Goal: Check status: Check status

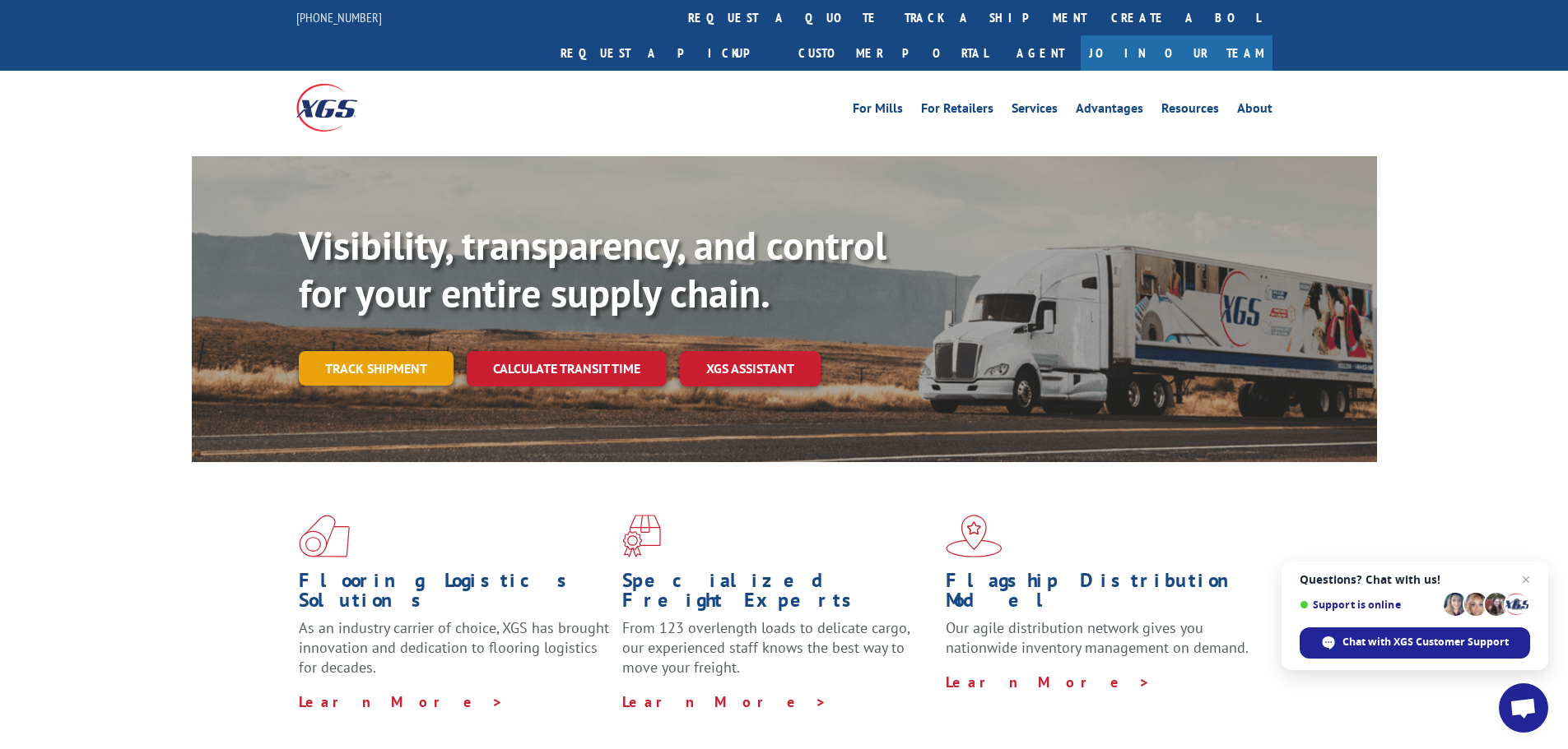
click at [330, 351] on link "Track shipment" at bounding box center [376, 368] width 154 height 35
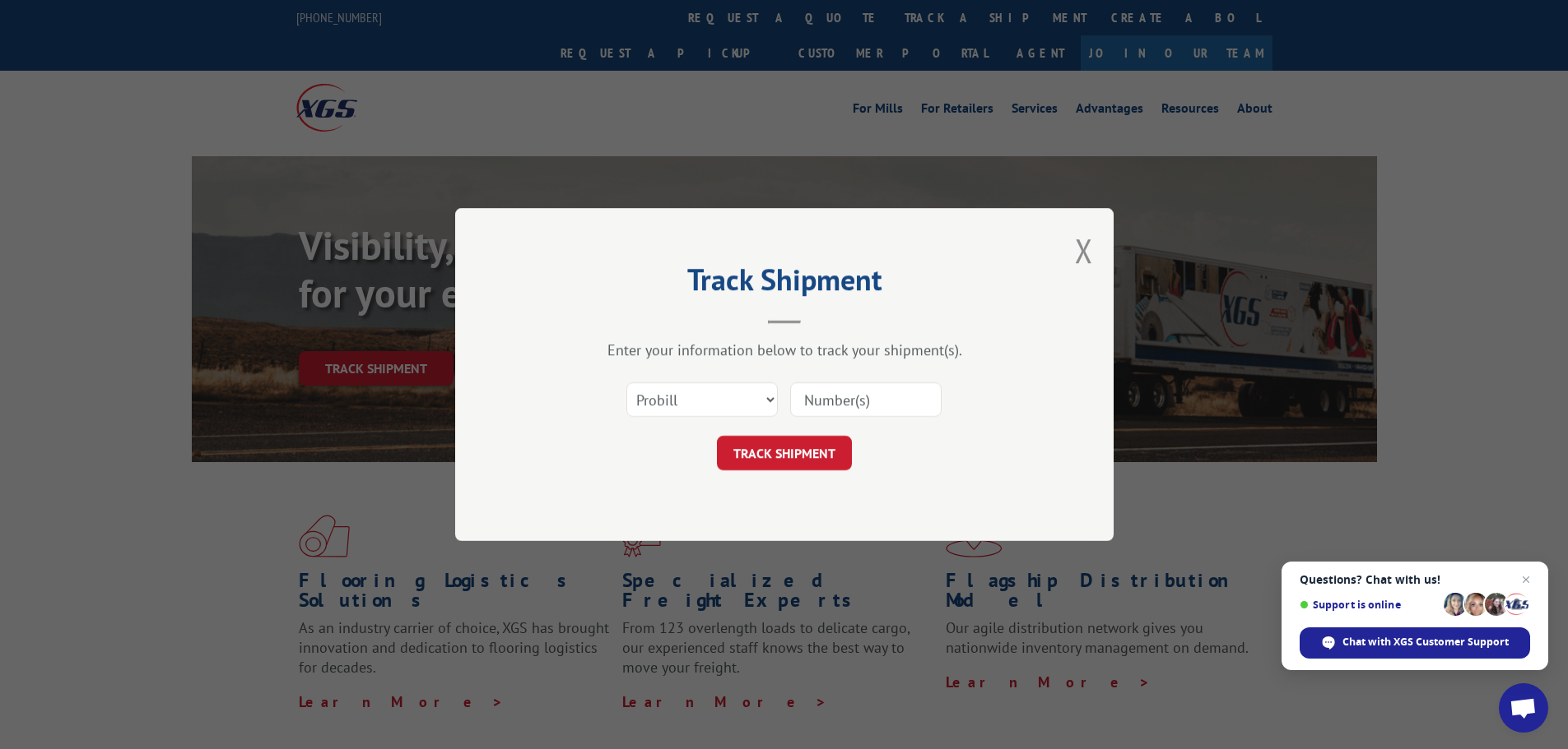
click at [822, 402] on input at bounding box center [866, 400] width 152 height 35
paste input "17589667"
type input "17589667"
click at [820, 443] on button "TRACK SHIPMENT" at bounding box center [784, 453] width 135 height 35
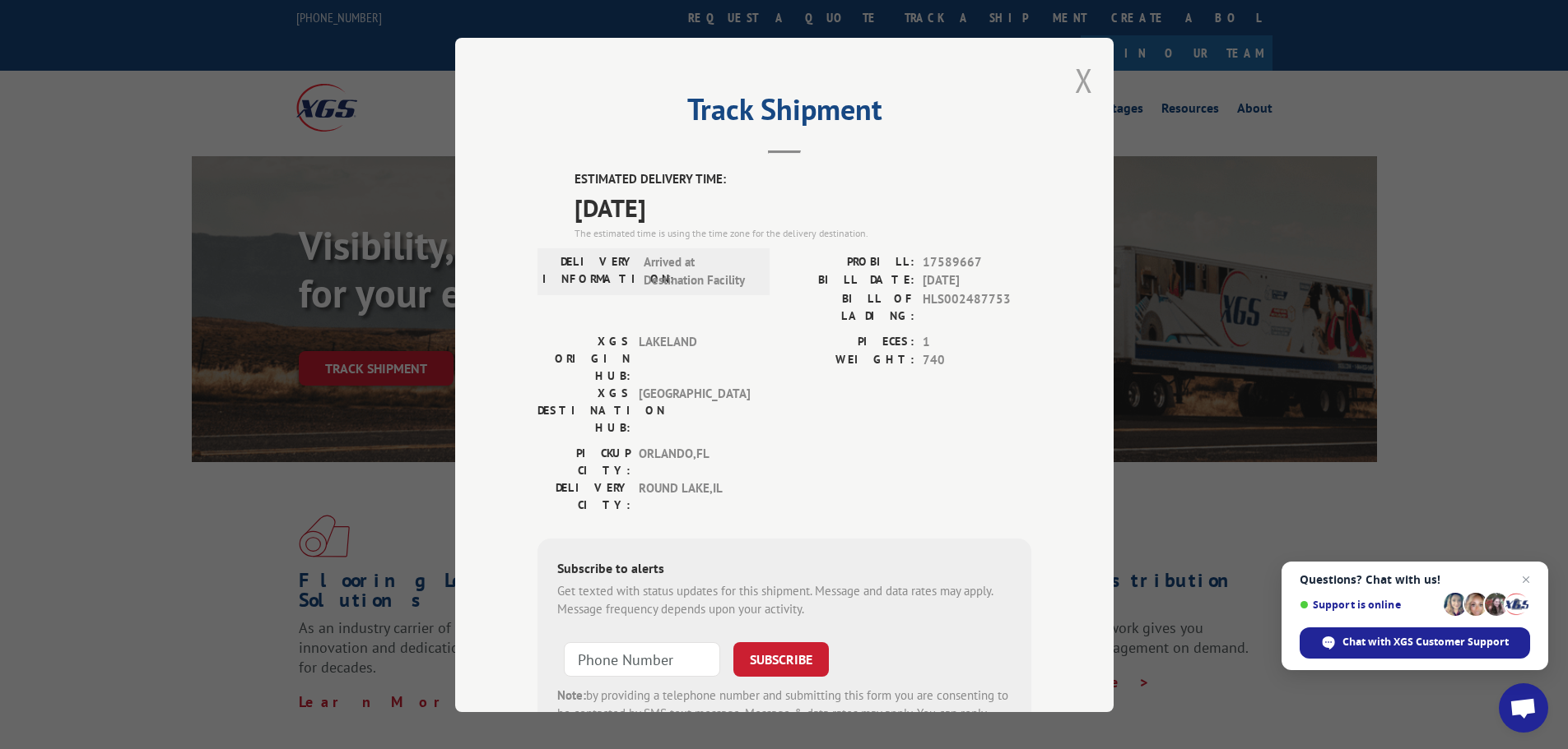
click at [1075, 69] on button "Close modal" at bounding box center [1084, 80] width 18 height 43
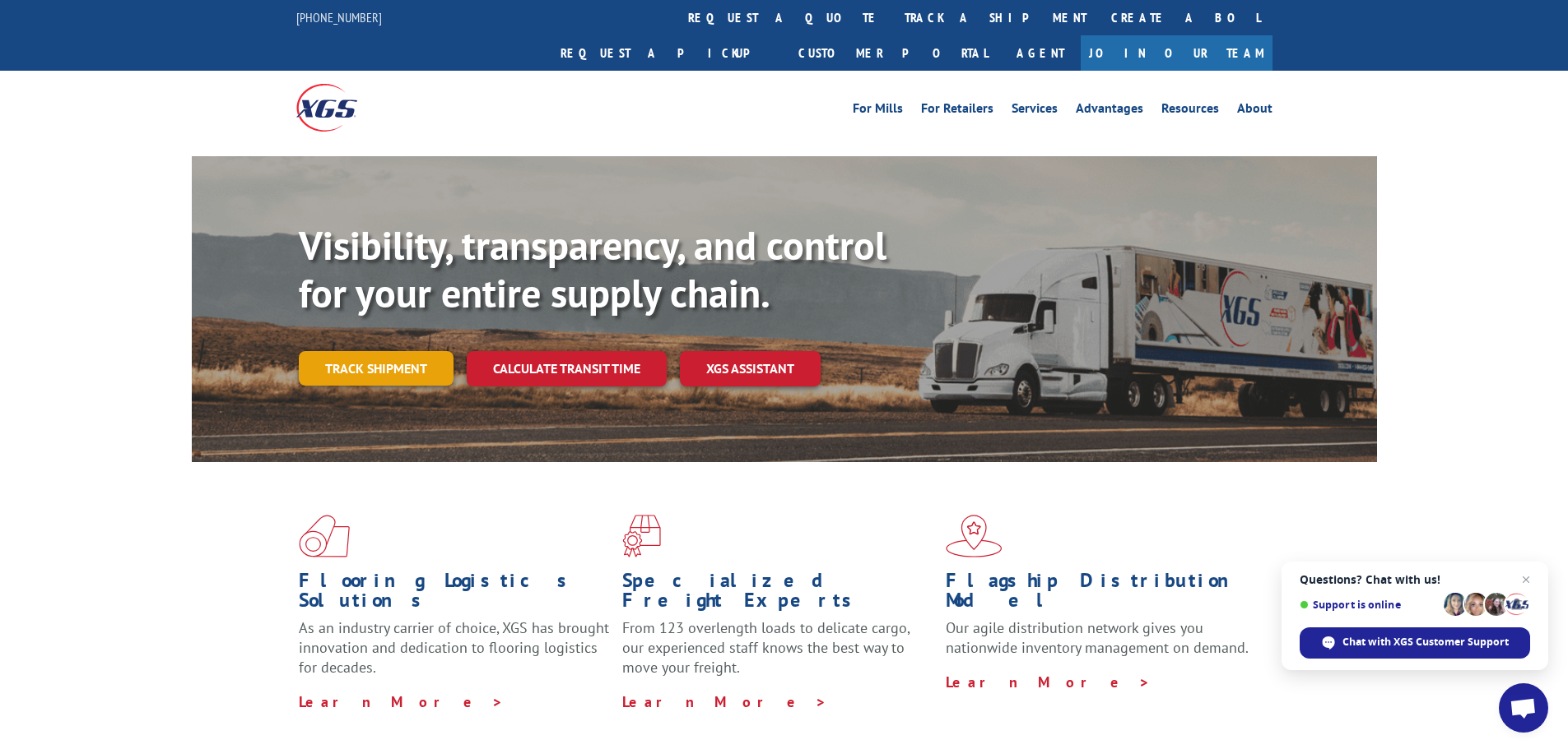
click at [392, 351] on link "Track shipment" at bounding box center [376, 368] width 154 height 35
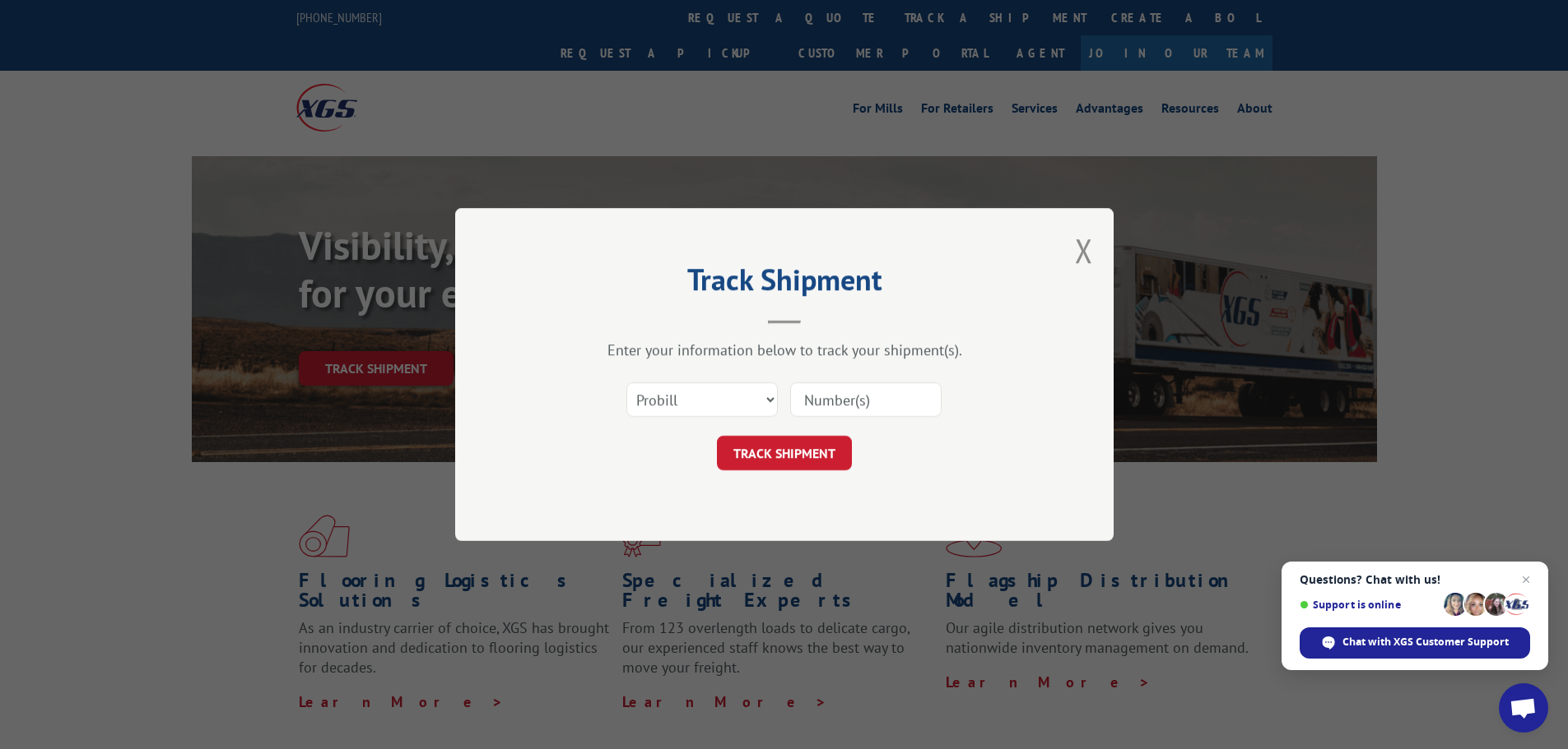
click at [795, 397] on input at bounding box center [866, 400] width 152 height 35
paste input "17593853"
type input "17593853"
click at [805, 449] on button "TRACK SHIPMENT" at bounding box center [784, 453] width 135 height 35
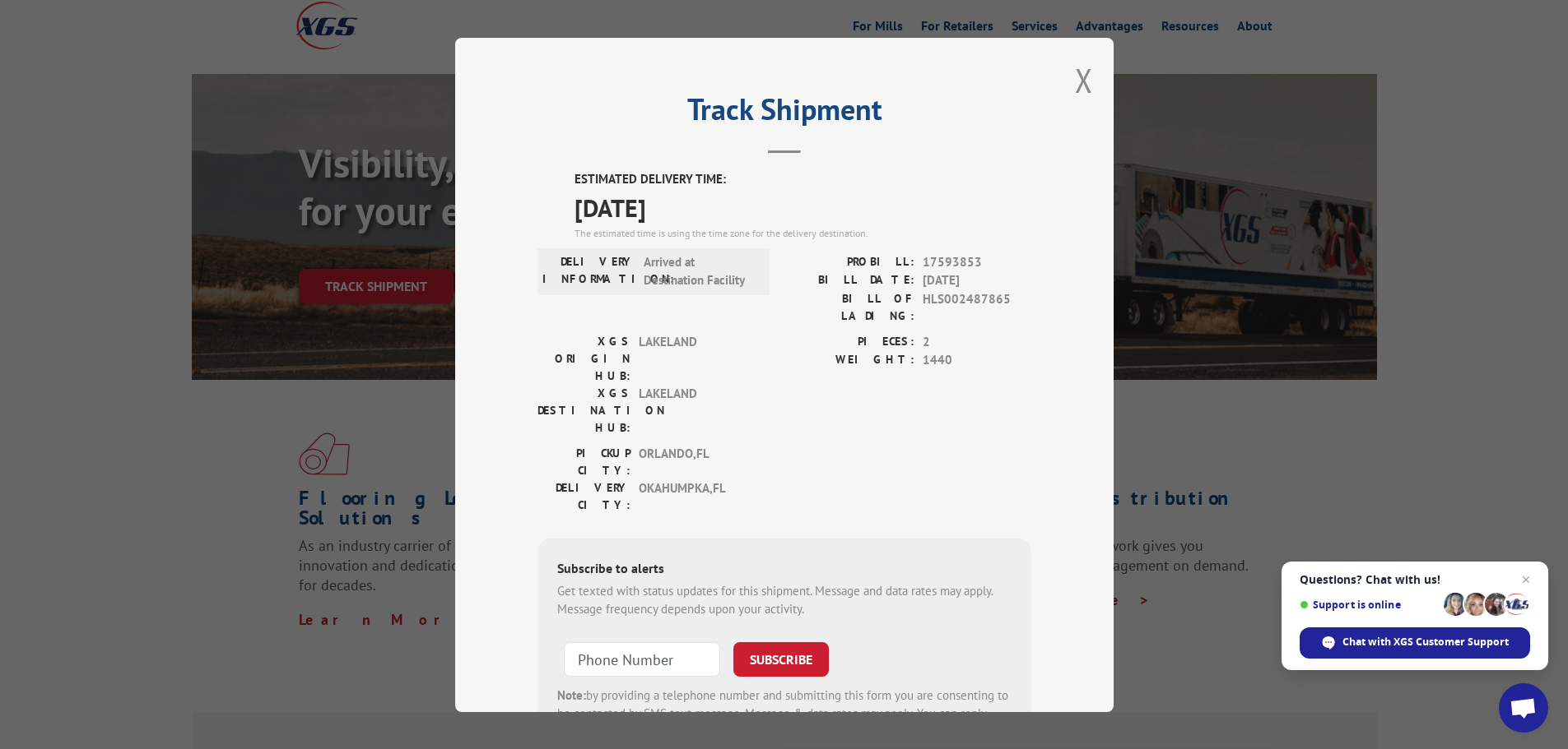
click at [1077, 86] on button "Close modal" at bounding box center [1084, 80] width 18 height 43
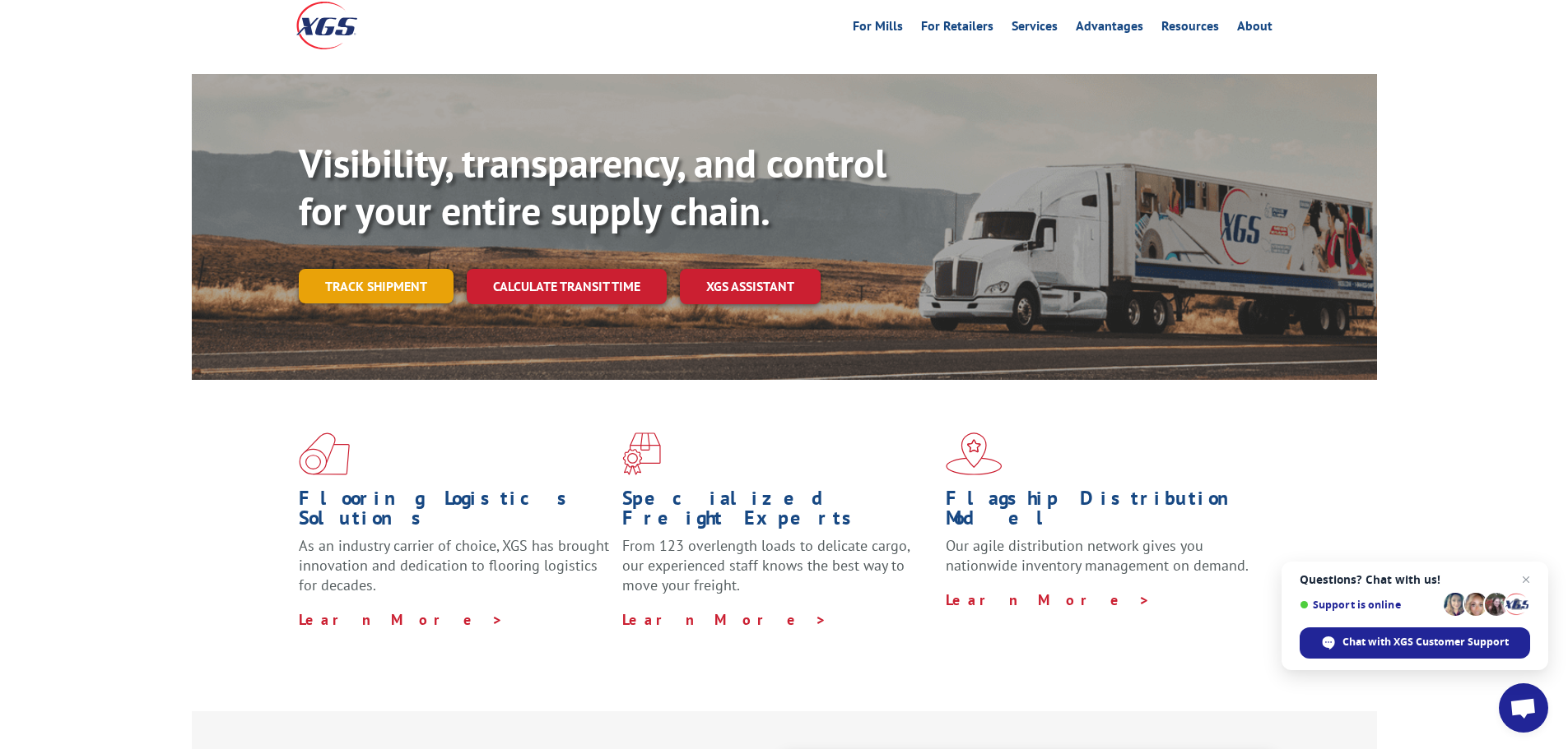
click at [380, 269] on link "Track shipment" at bounding box center [376, 285] width 154 height 35
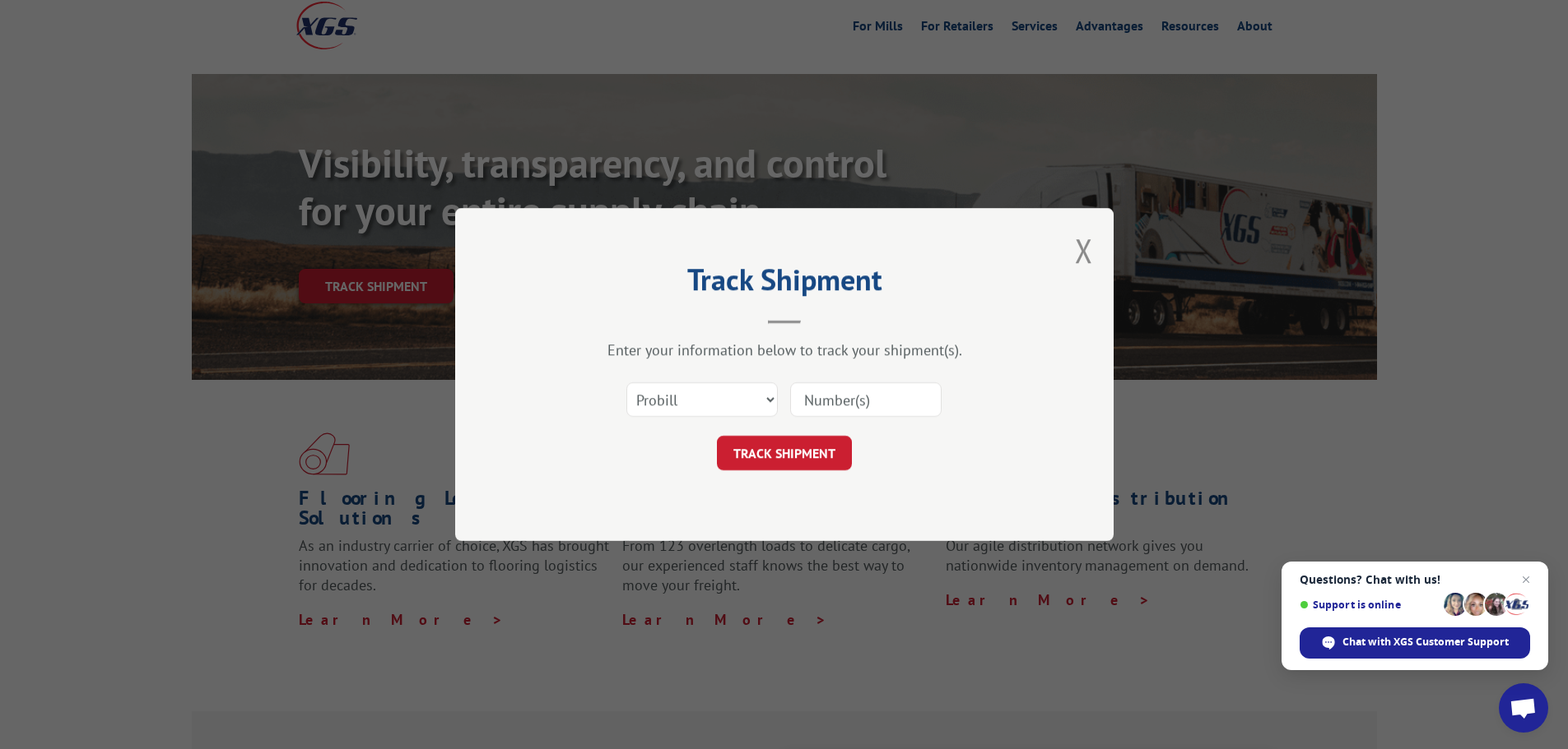
click at [832, 394] on input at bounding box center [866, 400] width 152 height 35
paste input "17593857"
type input "17593857"
click at [815, 445] on button "TRACK SHIPMENT" at bounding box center [784, 453] width 135 height 35
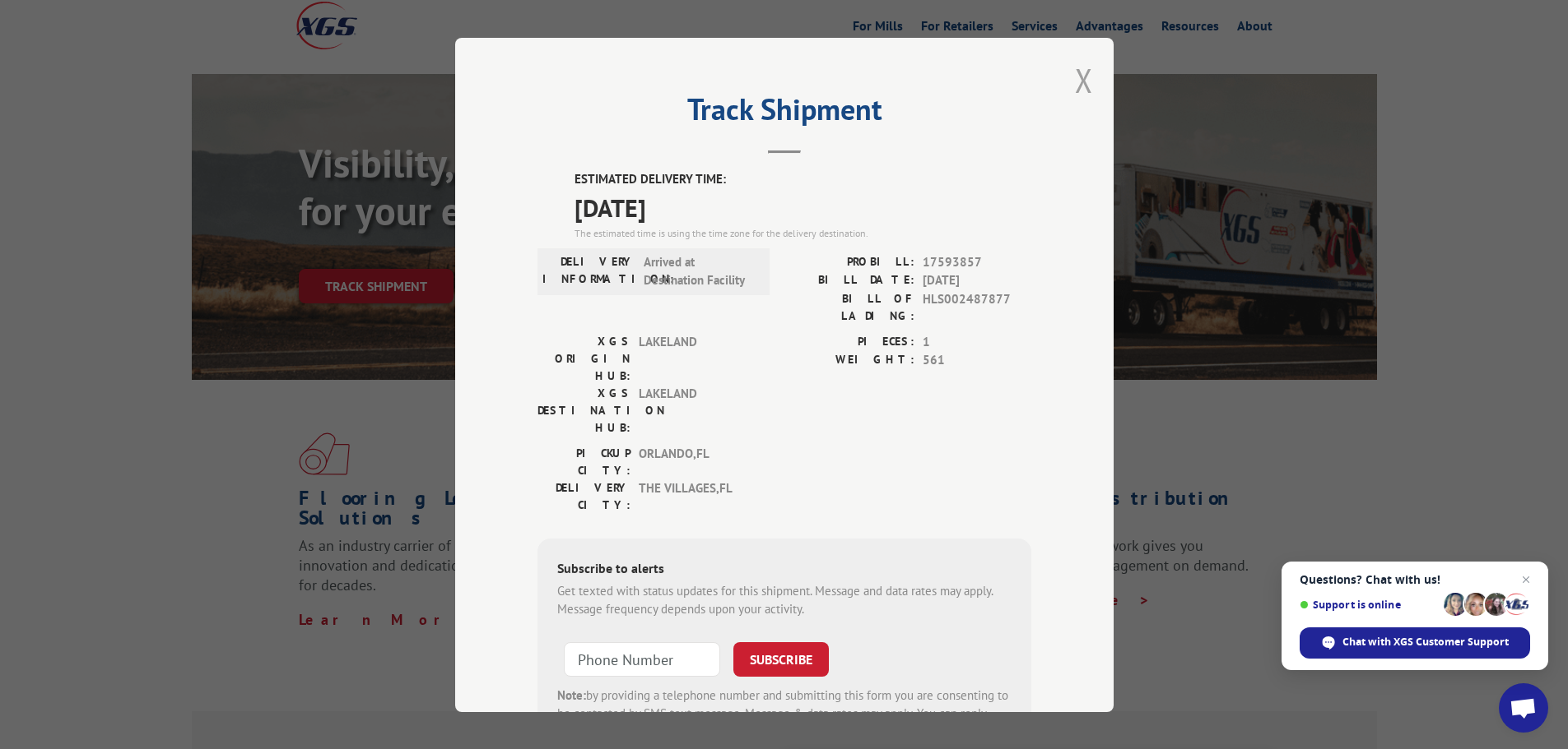
click at [1075, 76] on button "Close modal" at bounding box center [1084, 80] width 18 height 43
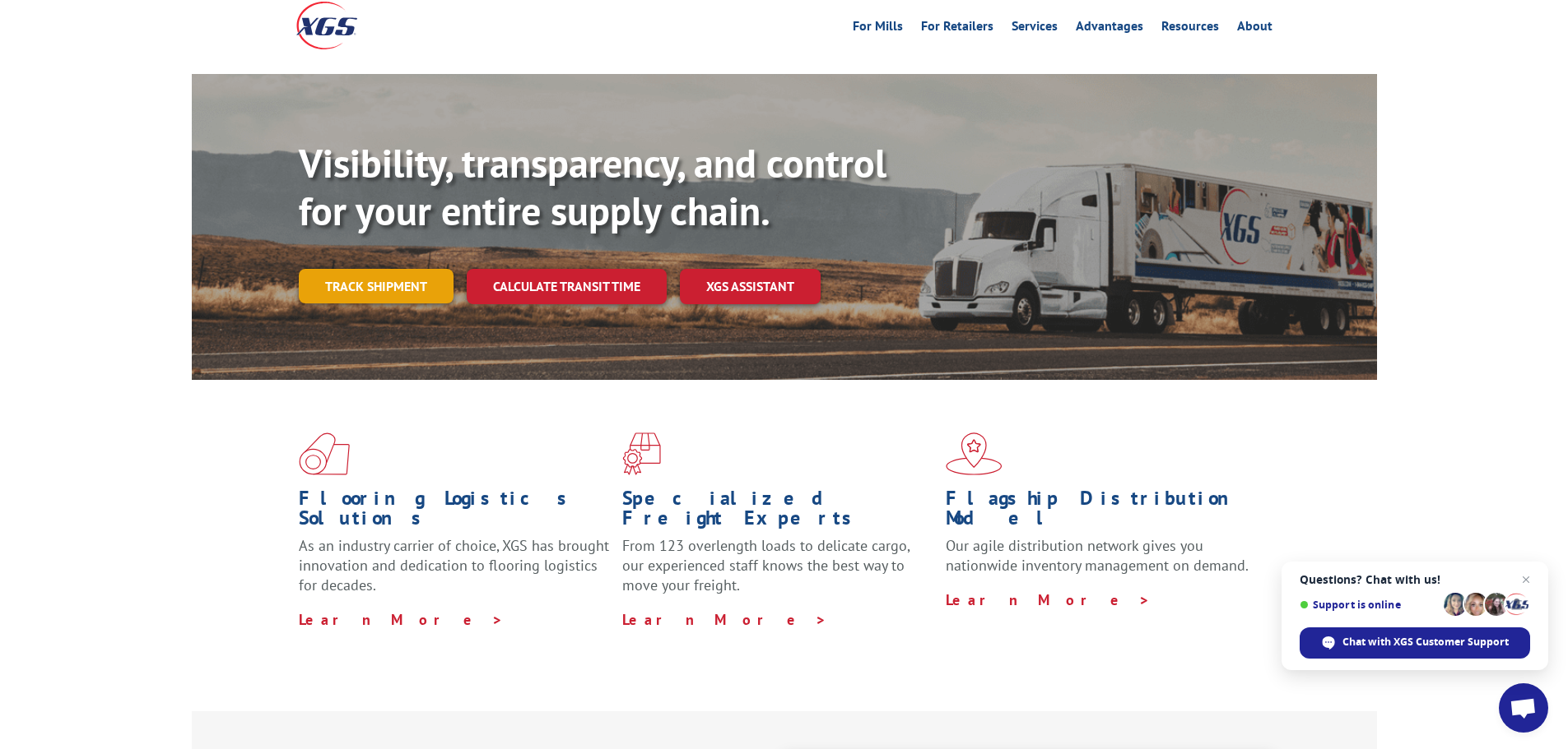
click at [330, 269] on link "Track shipment" at bounding box center [376, 285] width 154 height 35
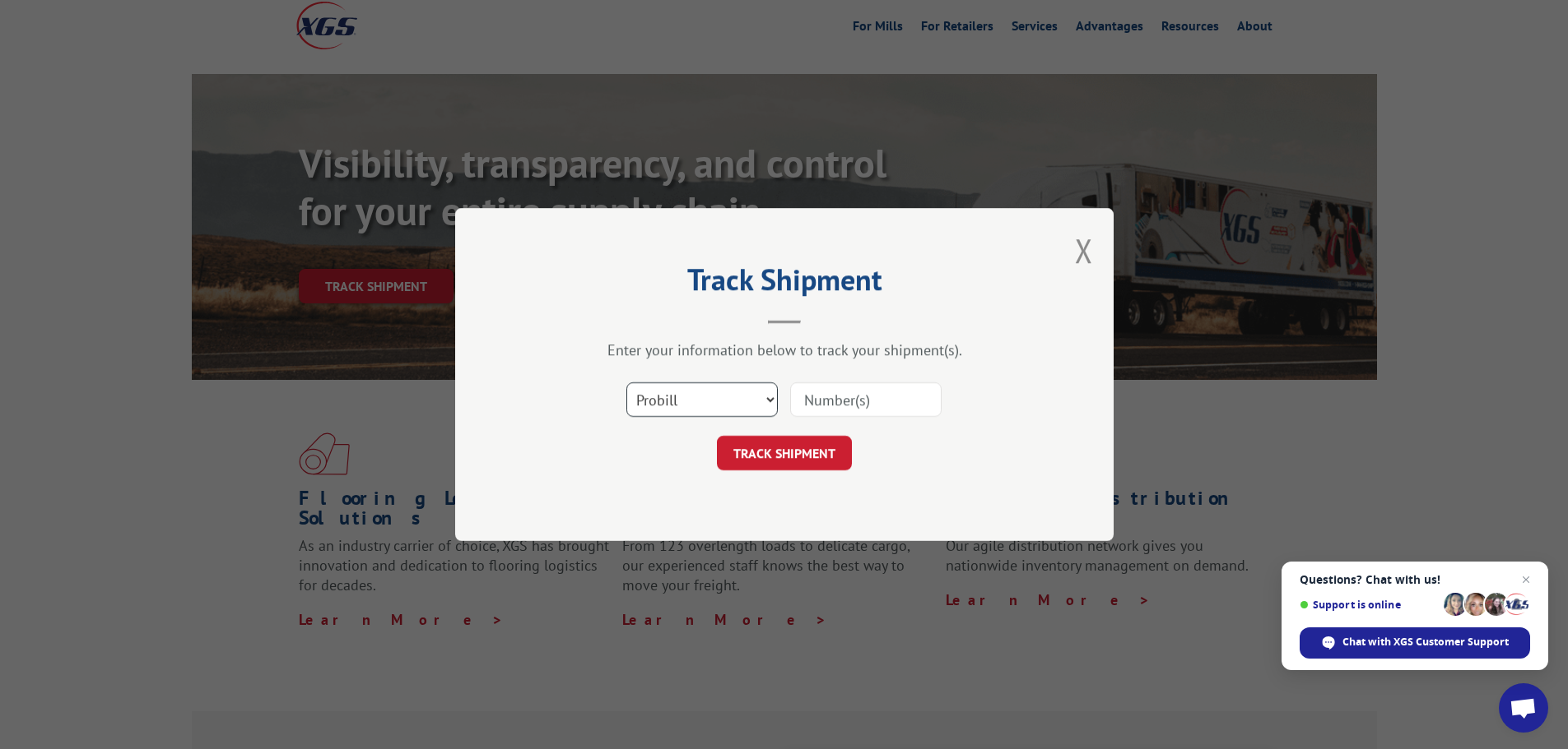
click at [744, 393] on select "Select category... Probill BOL PO" at bounding box center [702, 400] width 152 height 35
select select "bol"
click at [626, 383] on select "Select category... Probill BOL PO" at bounding box center [702, 400] width 152 height 35
click at [853, 401] on input at bounding box center [866, 400] width 152 height 35
paste input "HLS002487865"
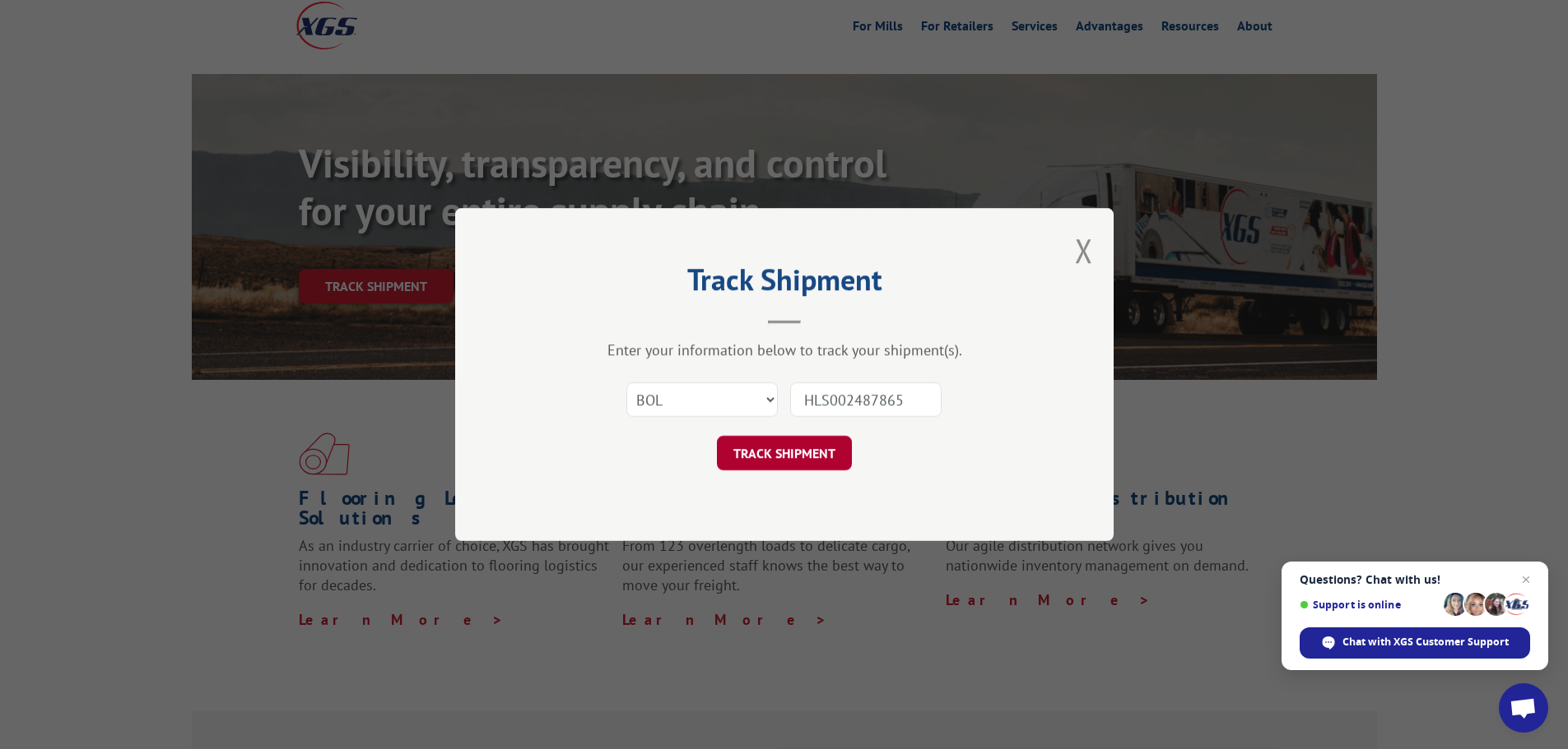
type input "HLS002487865"
click at [807, 467] on button "TRACK SHIPMENT" at bounding box center [784, 453] width 135 height 35
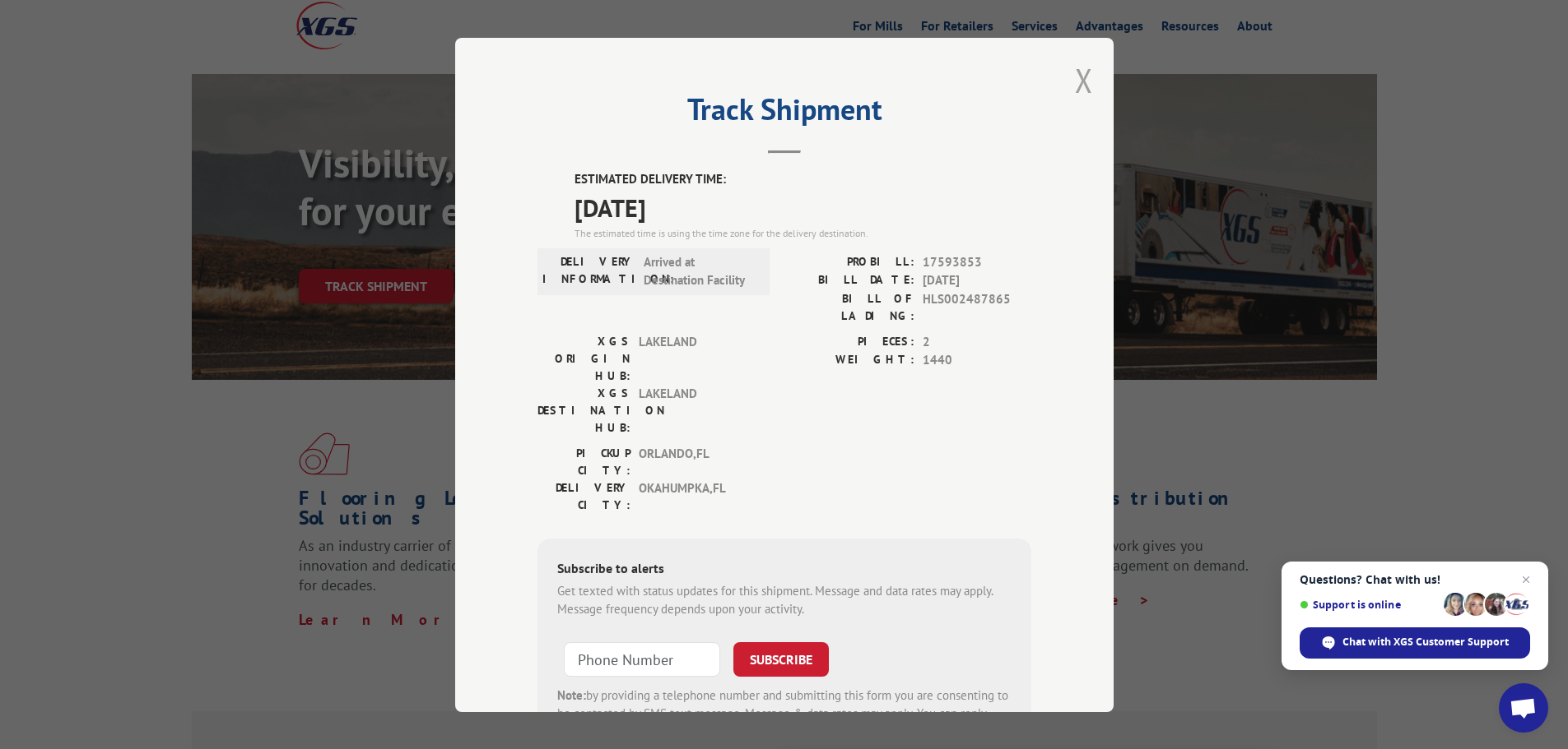
click at [1083, 75] on button "Close modal" at bounding box center [1084, 80] width 18 height 43
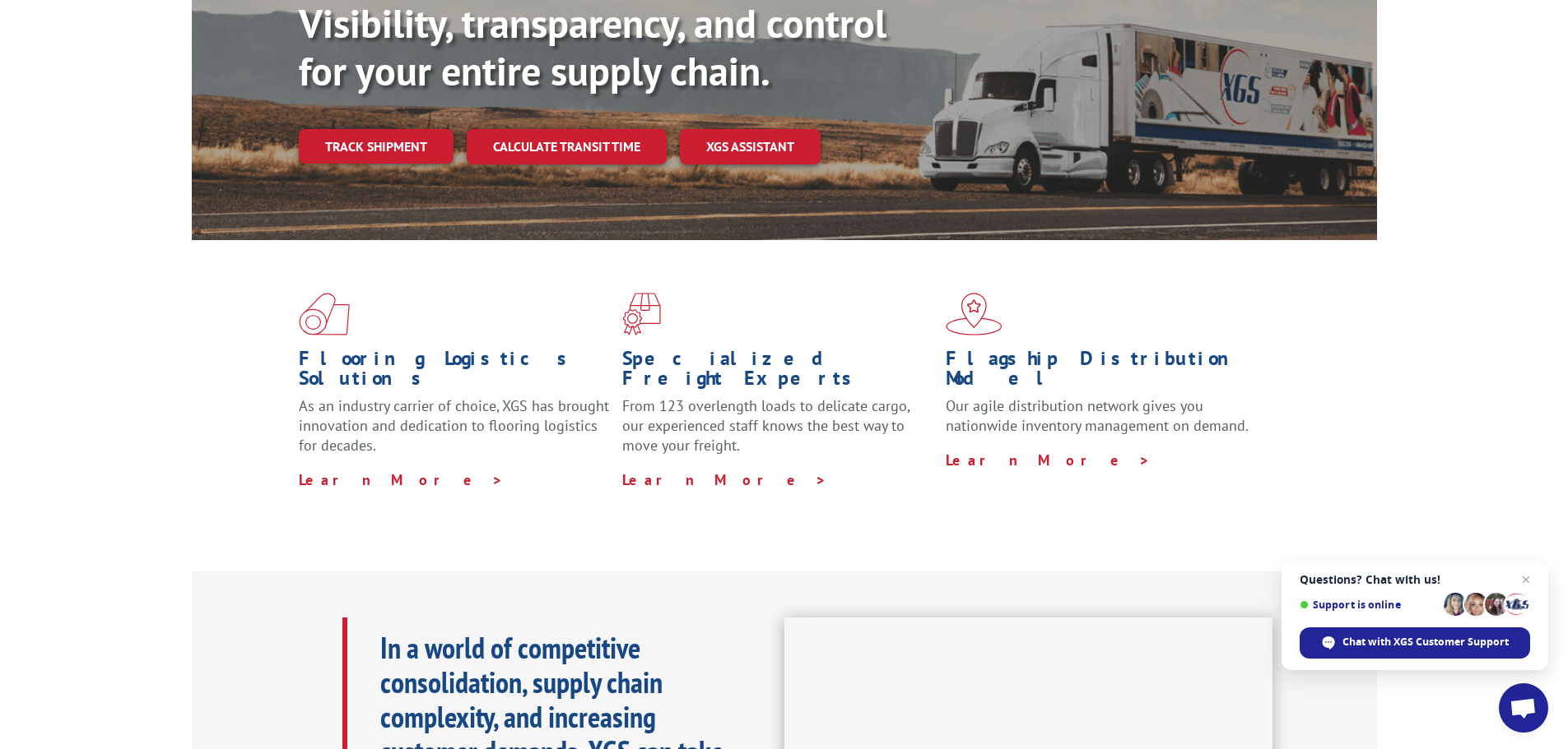
scroll to position [82, 0]
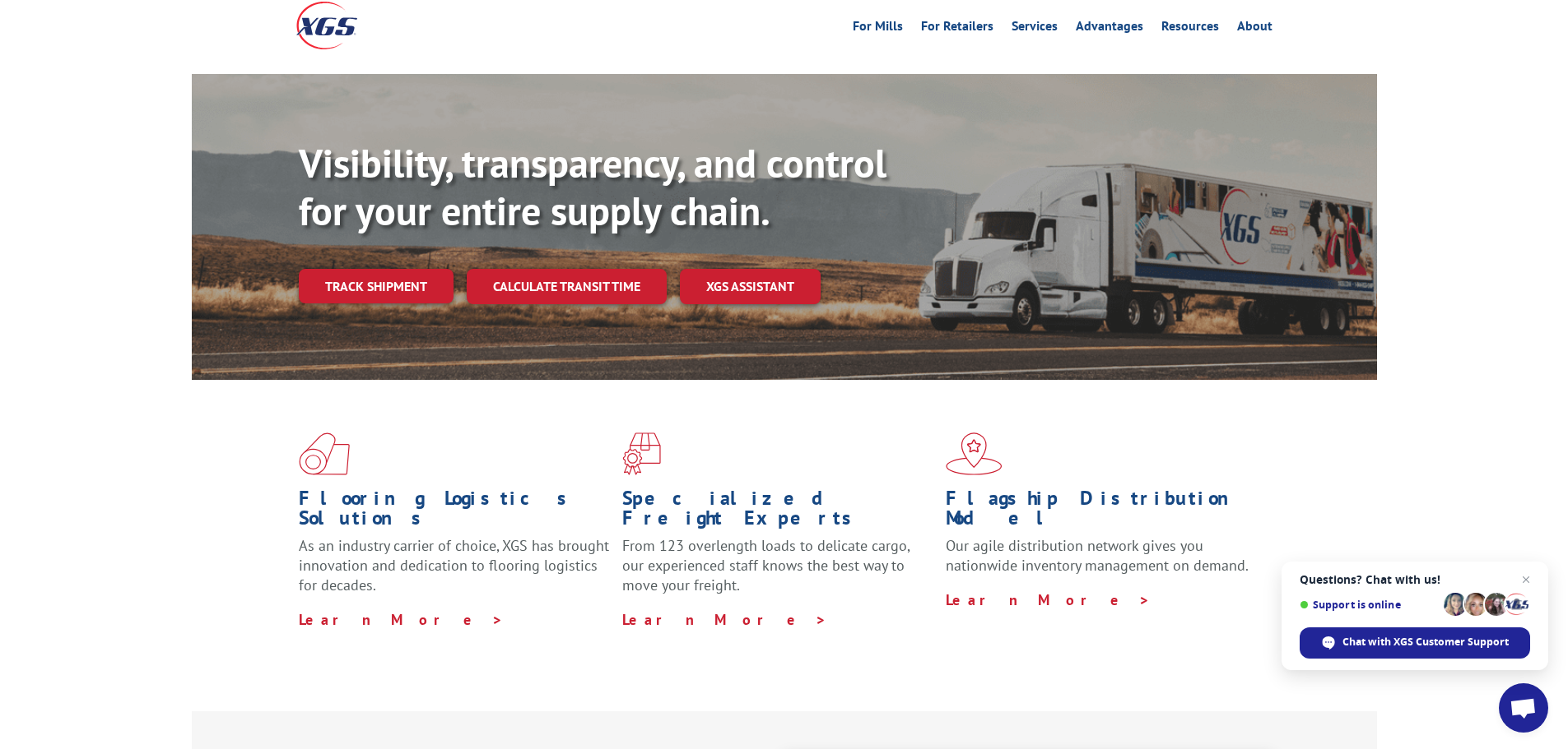
click at [1210, 433] on span at bounding box center [1107, 454] width 324 height 43
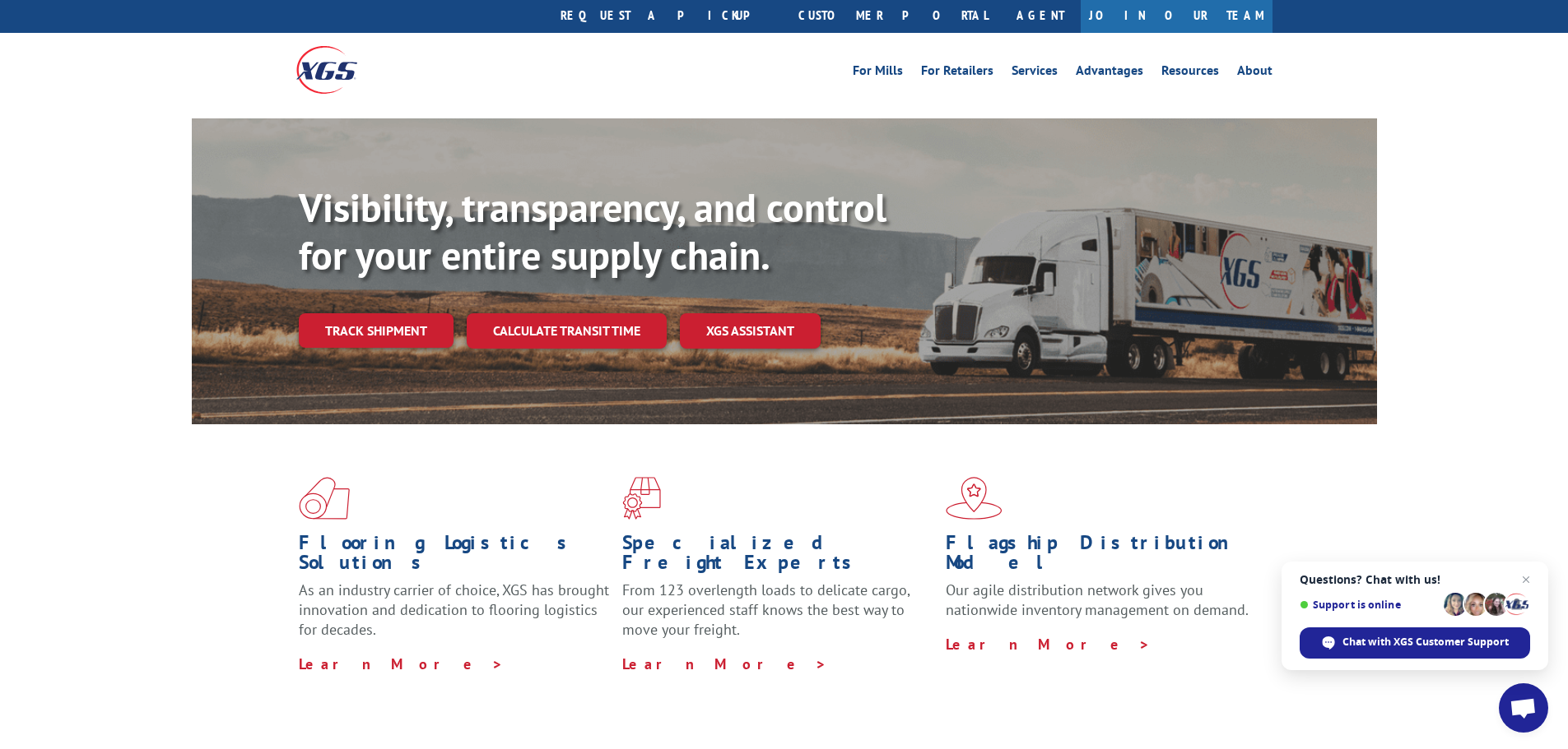
scroll to position [0, 0]
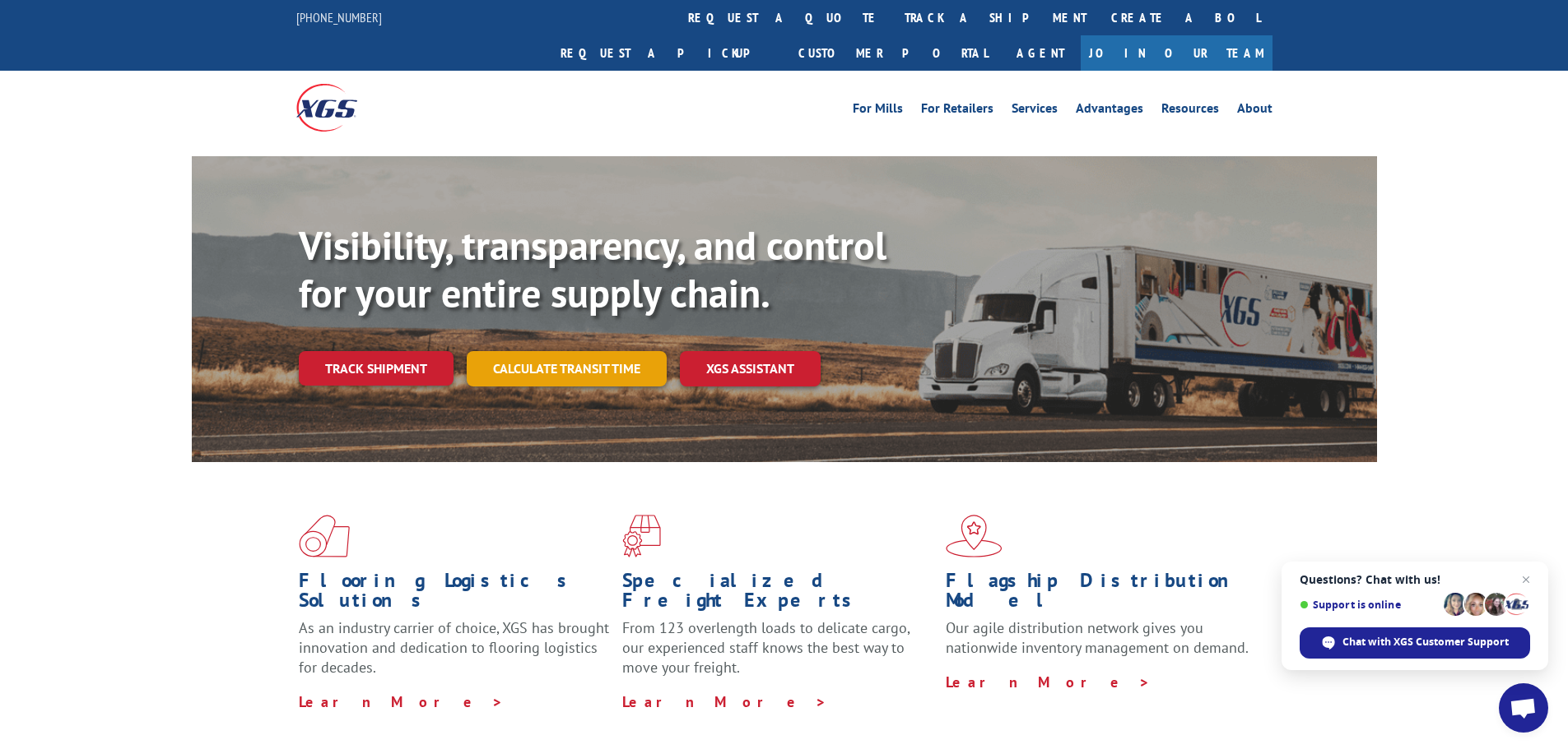
click at [563, 351] on link "Calculate transit time" at bounding box center [567, 369] width 200 height 35
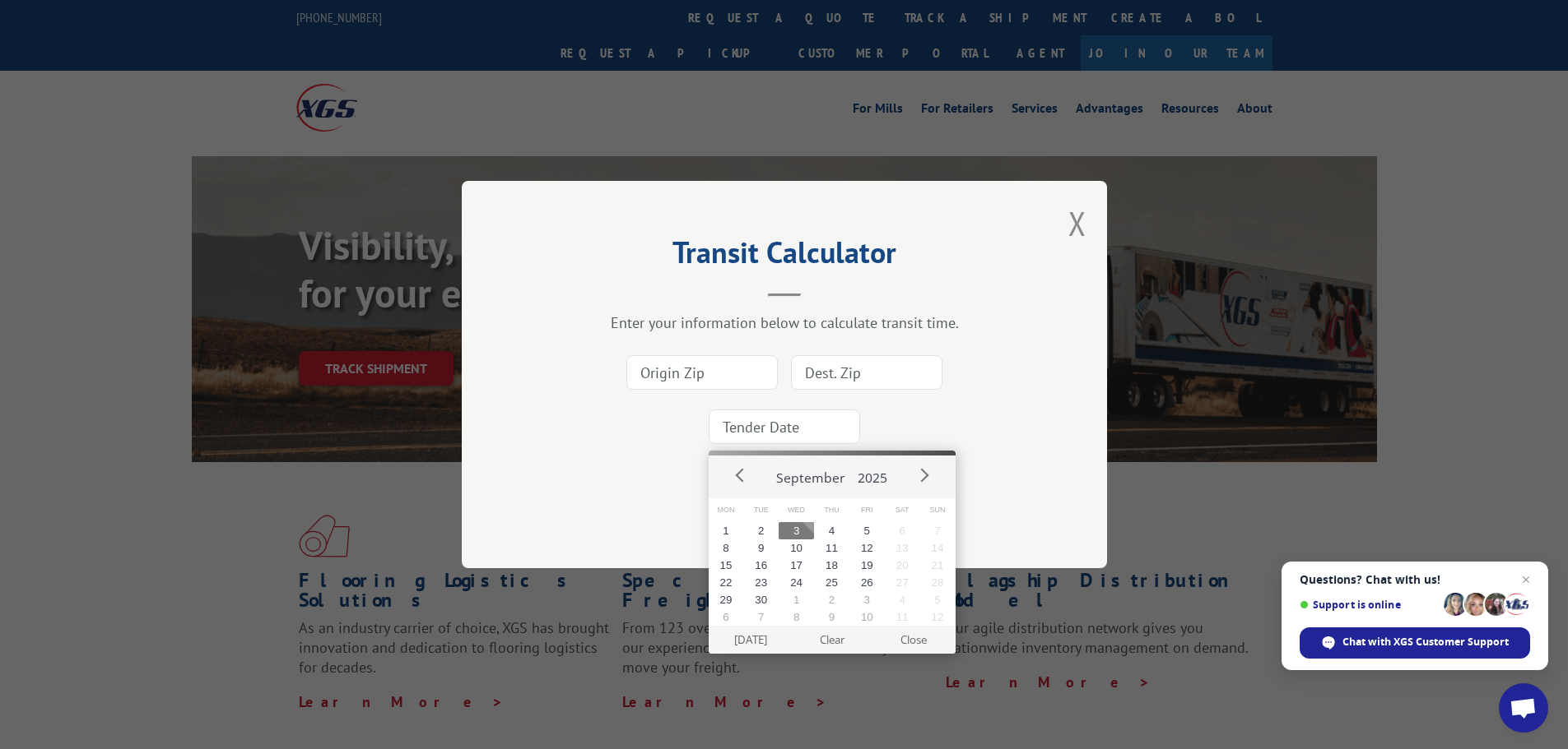
click at [773, 425] on input at bounding box center [784, 426] width 152 height 35
click at [1078, 229] on button "Close modal" at bounding box center [1078, 222] width 18 height 43
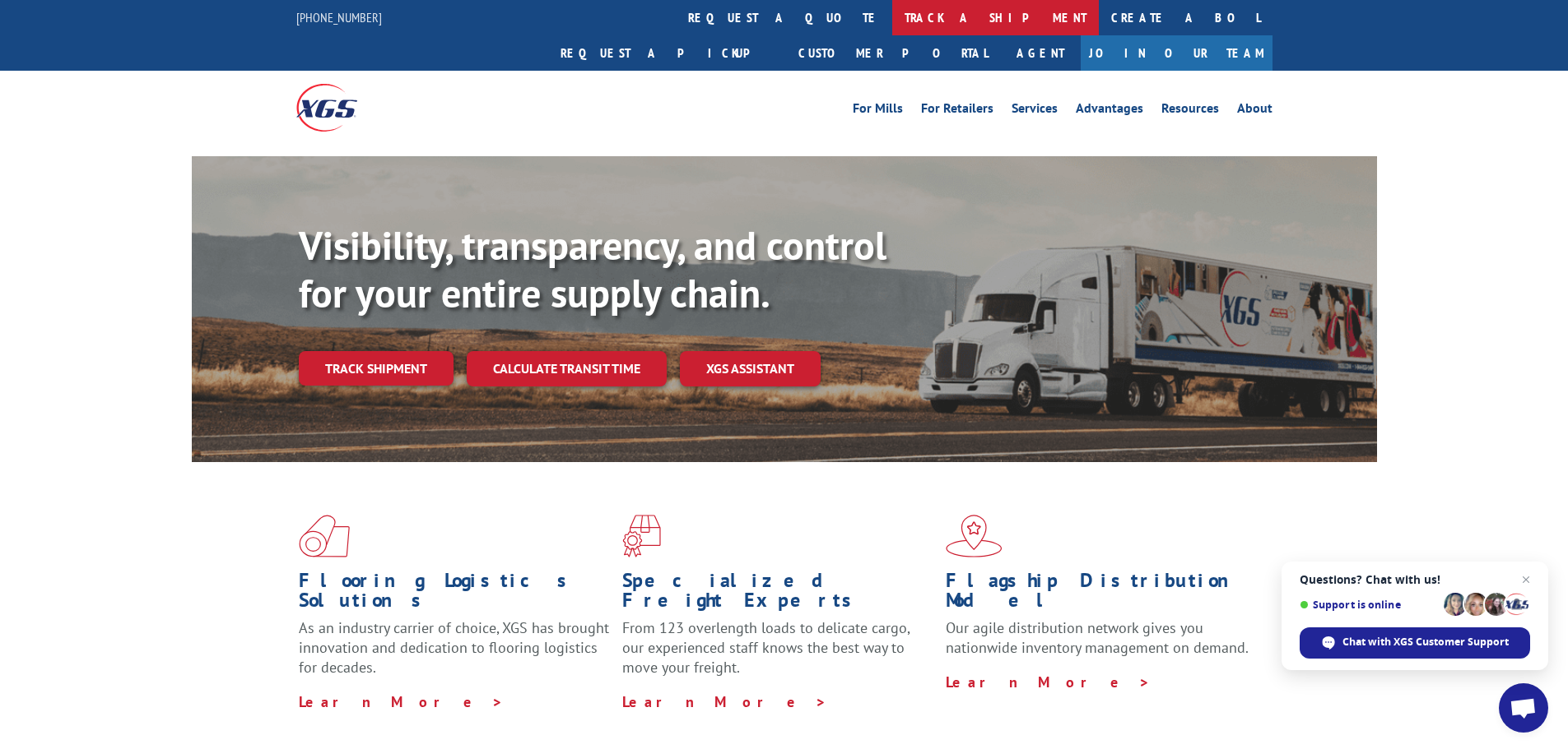
click at [892, 20] on link "track a shipment" at bounding box center [995, 18] width 207 height 35
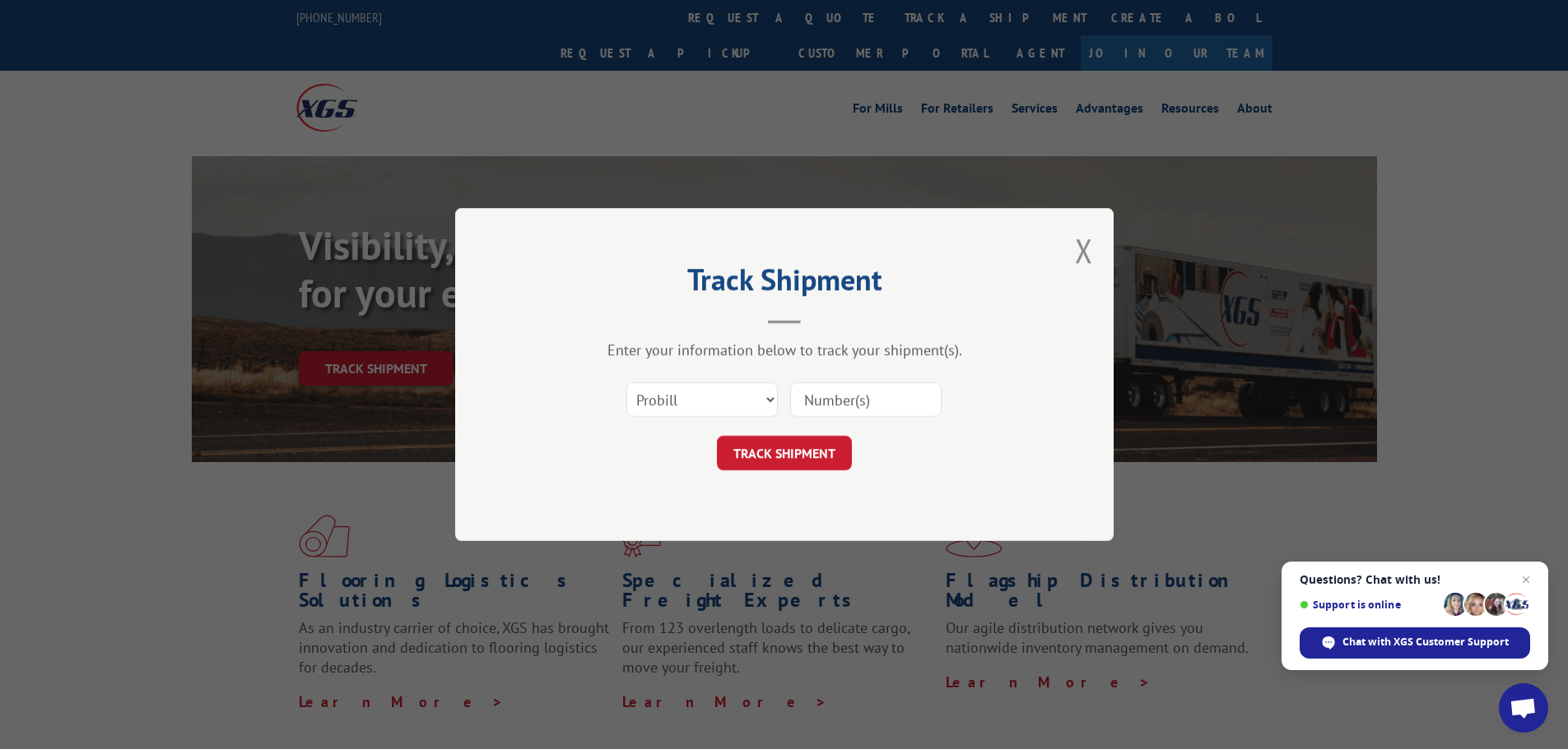
click at [836, 394] on input at bounding box center [866, 400] width 152 height 35
click at [809, 402] on input at bounding box center [866, 400] width 152 height 35
click at [842, 402] on input at bounding box center [866, 400] width 152 height 35
click at [768, 401] on select "Select category... Probill BOL PO" at bounding box center [702, 400] width 152 height 35
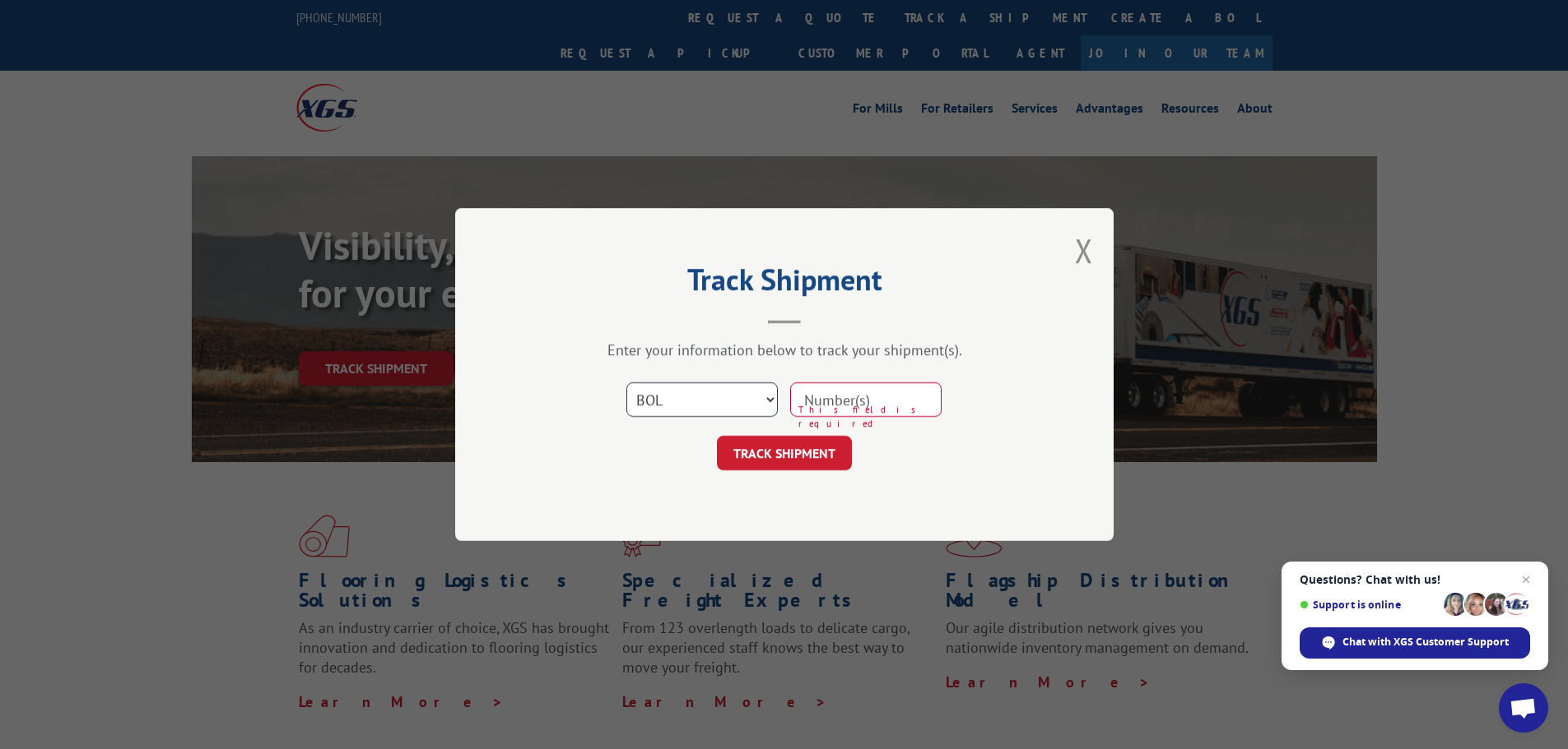
click at [626, 383] on select "Select category... Probill BOL PO" at bounding box center [702, 400] width 152 height 35
click at [881, 402] on input at bounding box center [866, 400] width 152 height 35
click at [860, 402] on input at bounding box center [866, 400] width 152 height 35
click at [744, 394] on select "Select category... Probill BOL PO" at bounding box center [702, 400] width 152 height 35
select select "probill"
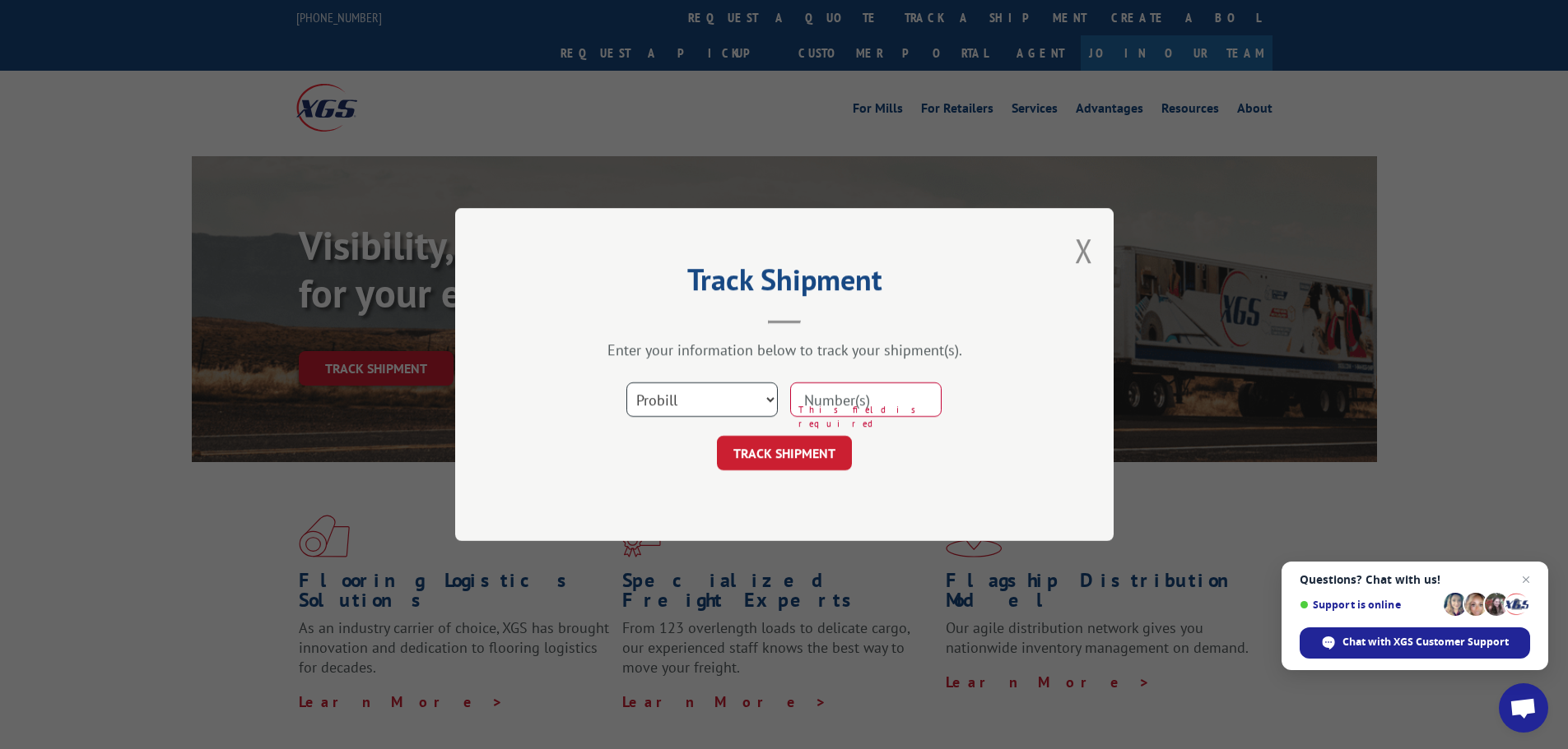
click at [626, 383] on select "Select category... Probill BOL PO" at bounding box center [702, 400] width 152 height 35
click at [822, 408] on input at bounding box center [866, 400] width 152 height 35
click at [1082, 256] on button "Close modal" at bounding box center [1084, 250] width 18 height 43
